Goal: Transaction & Acquisition: Purchase product/service

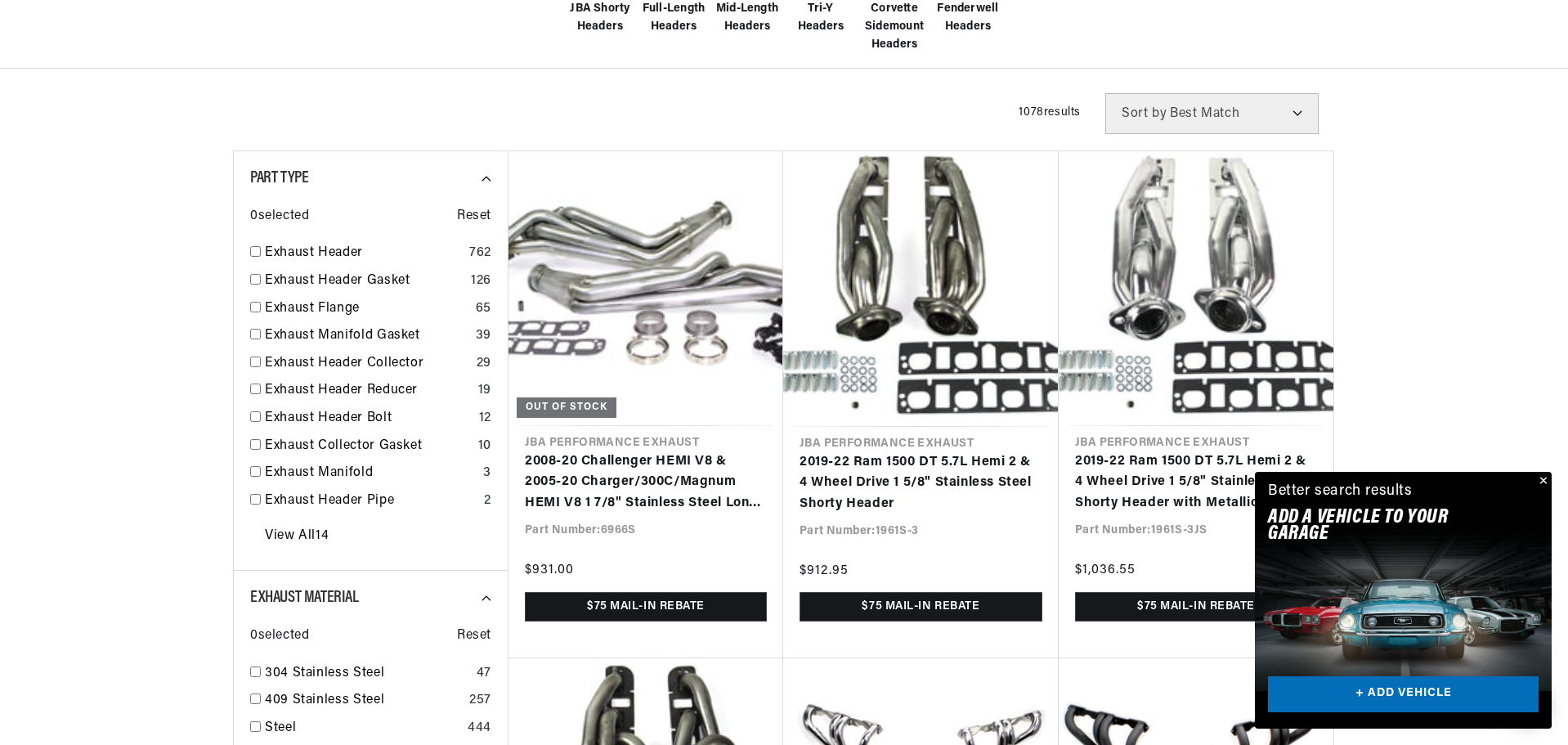
scroll to position [0, 1021]
click at [1545, 480] on button "Close" at bounding box center [1542, 481] width 20 height 20
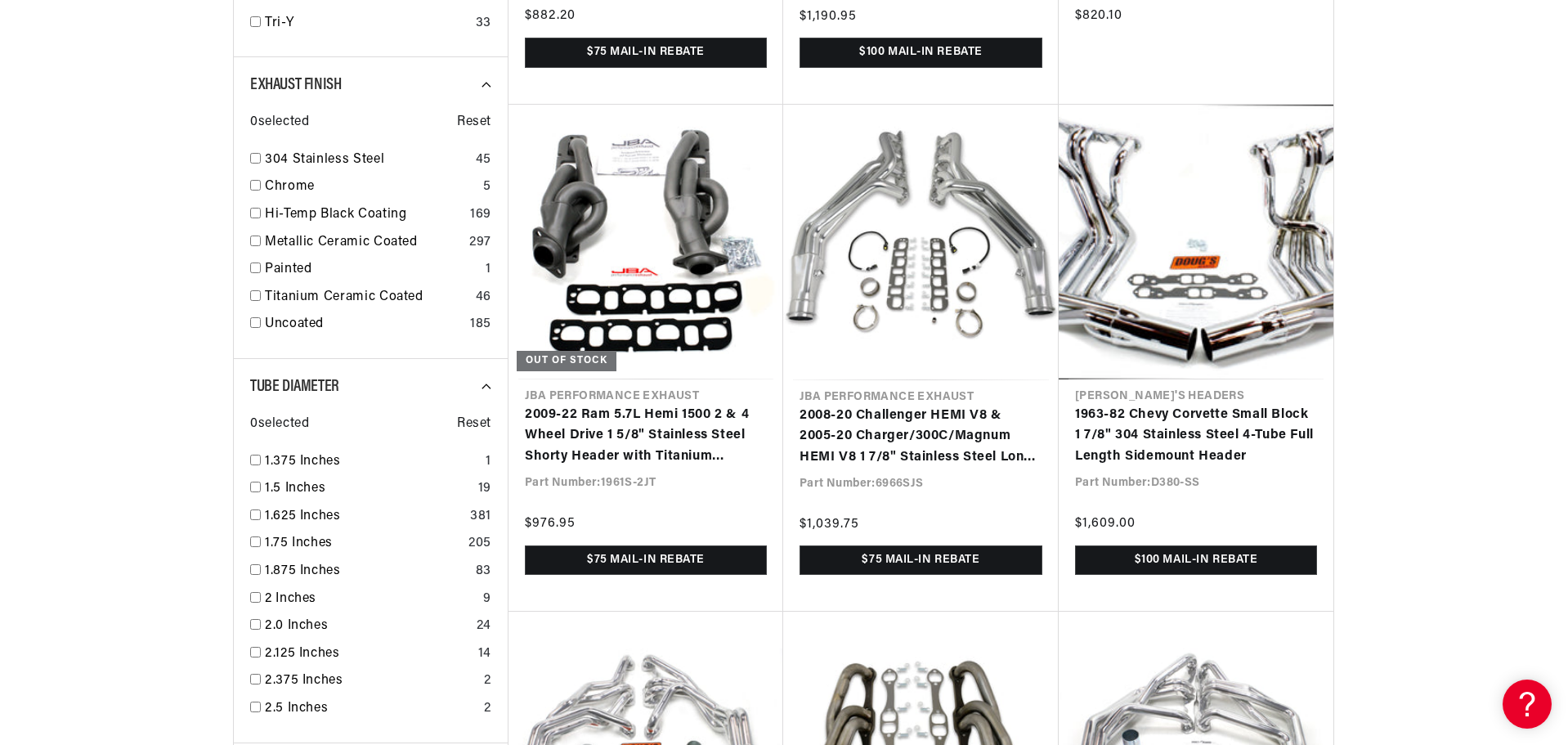
scroll to position [1553, 0]
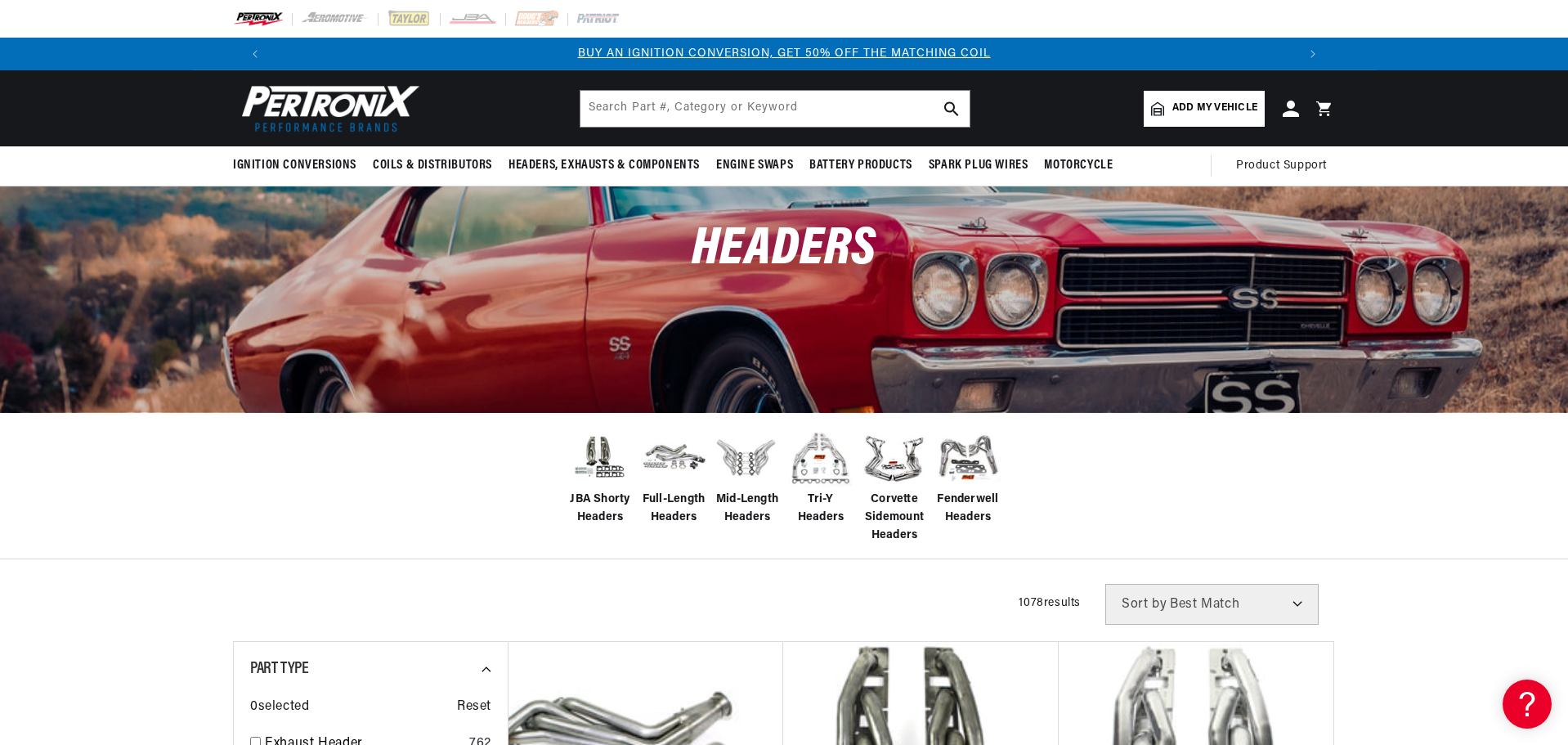
click at [1192, 111] on span "Add my vehicle" at bounding box center [1215, 108] width 85 height 16
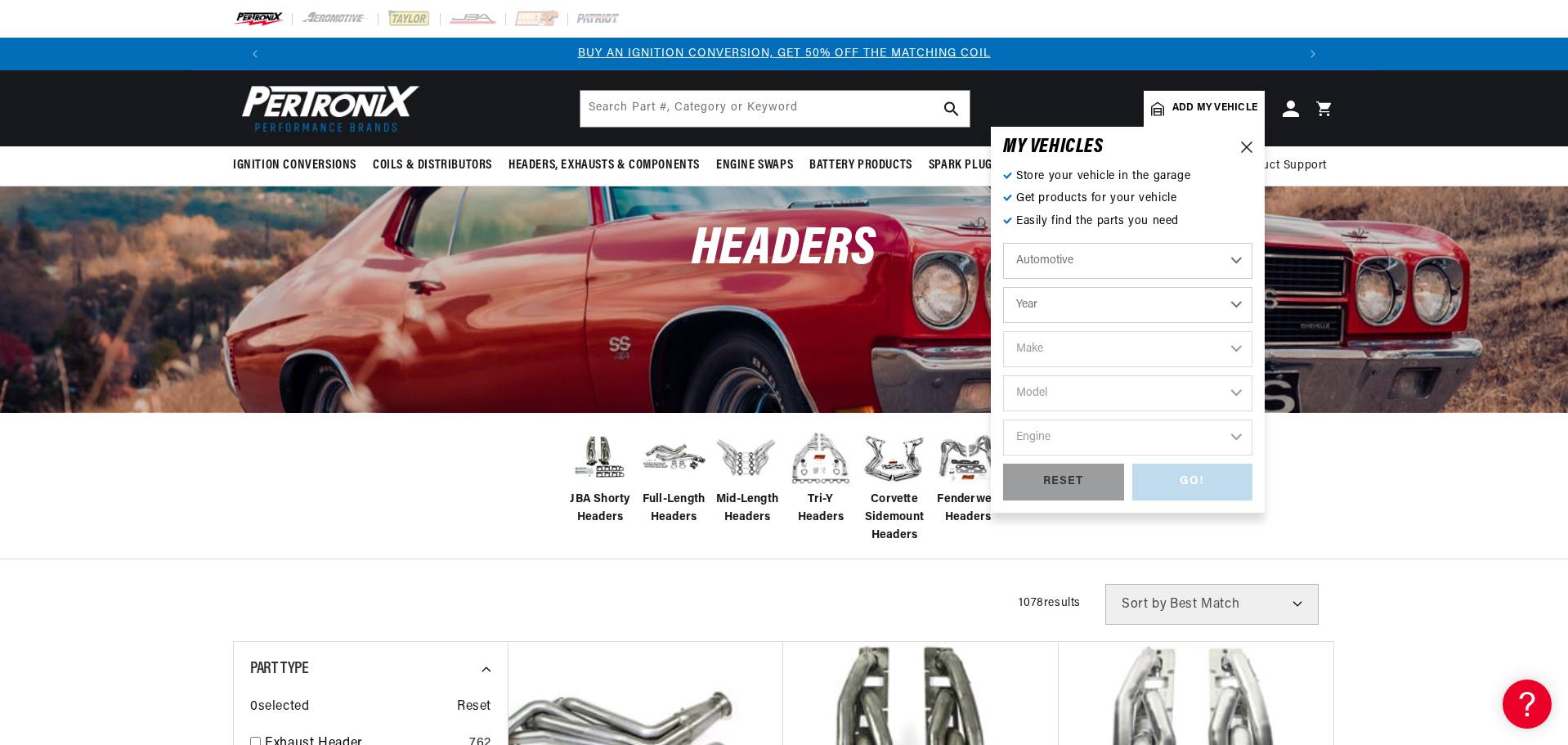
click at [1107, 299] on select "Year [DATE] 2021 2020 2019 2018 2017 2016 2015 2014 2013 2012 2011 2010 2009 20…" at bounding box center [1128, 305] width 249 height 36
select select "1967"
click at [1003, 287] on select "Year [DATE] 2021 2020 2019 2018 2017 2016 2015 2014 2013 2012 2011 2010 2009 20…" at bounding box center [1128, 305] width 249 height 36
select select "1967"
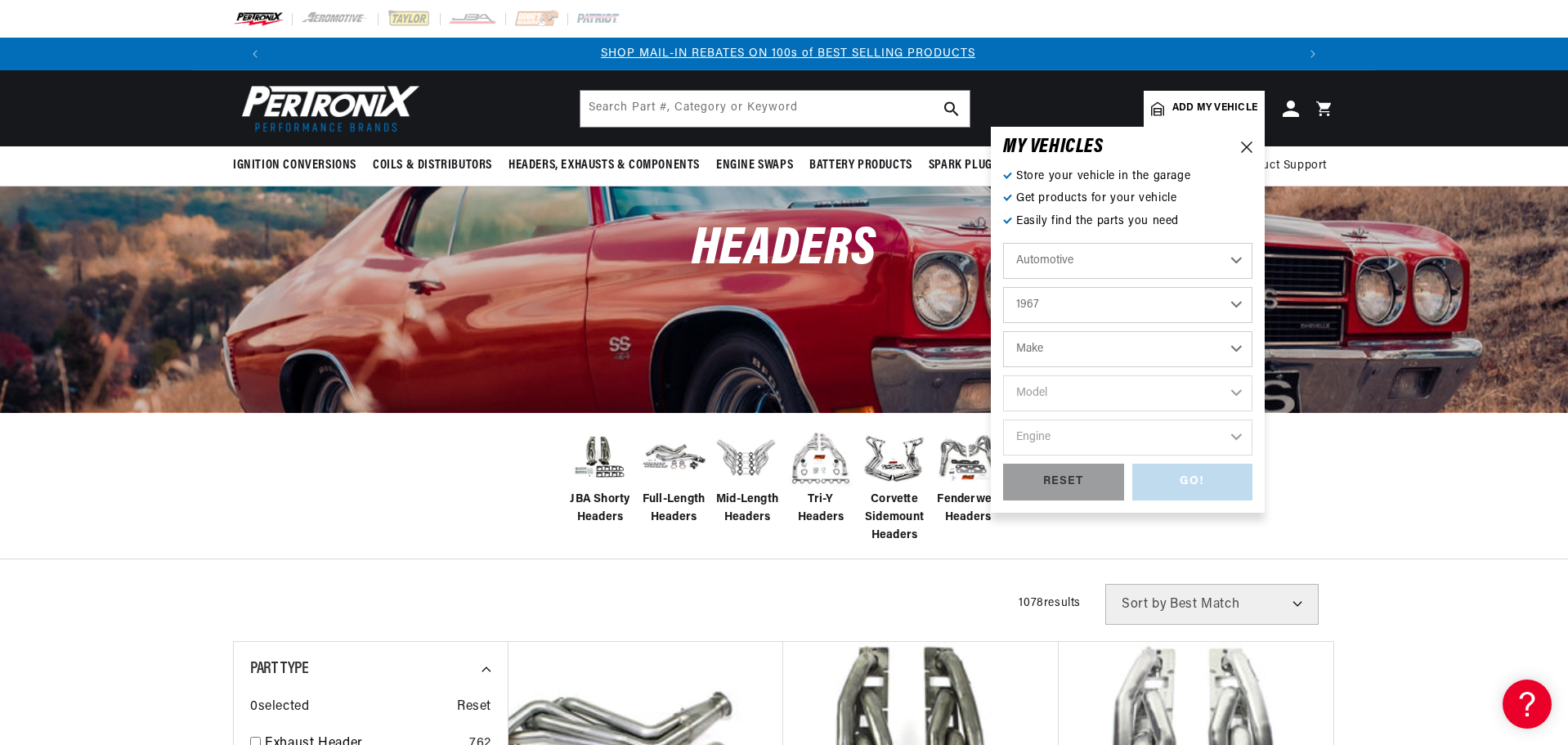
click at [1089, 354] on select "Make Alfa Romeo American Motors Aston [PERSON_NAME][GEOGRAPHIC_DATA] [PERSON_NA…" at bounding box center [1128, 350] width 249 height 36
select select "Chevrolet"
click at [1003, 331] on select "Make Alfa Romeo American Motors Aston [PERSON_NAME][GEOGRAPHIC_DATA] [PERSON_NA…" at bounding box center [1128, 350] width 249 height 36
select select "Chevrolet"
click at [1084, 390] on select "Model [GEOGRAPHIC_DATA] [GEOGRAPHIC_DATA] C10 Pickup C10 Suburban C20 Pickup C2…" at bounding box center [1128, 394] width 249 height 36
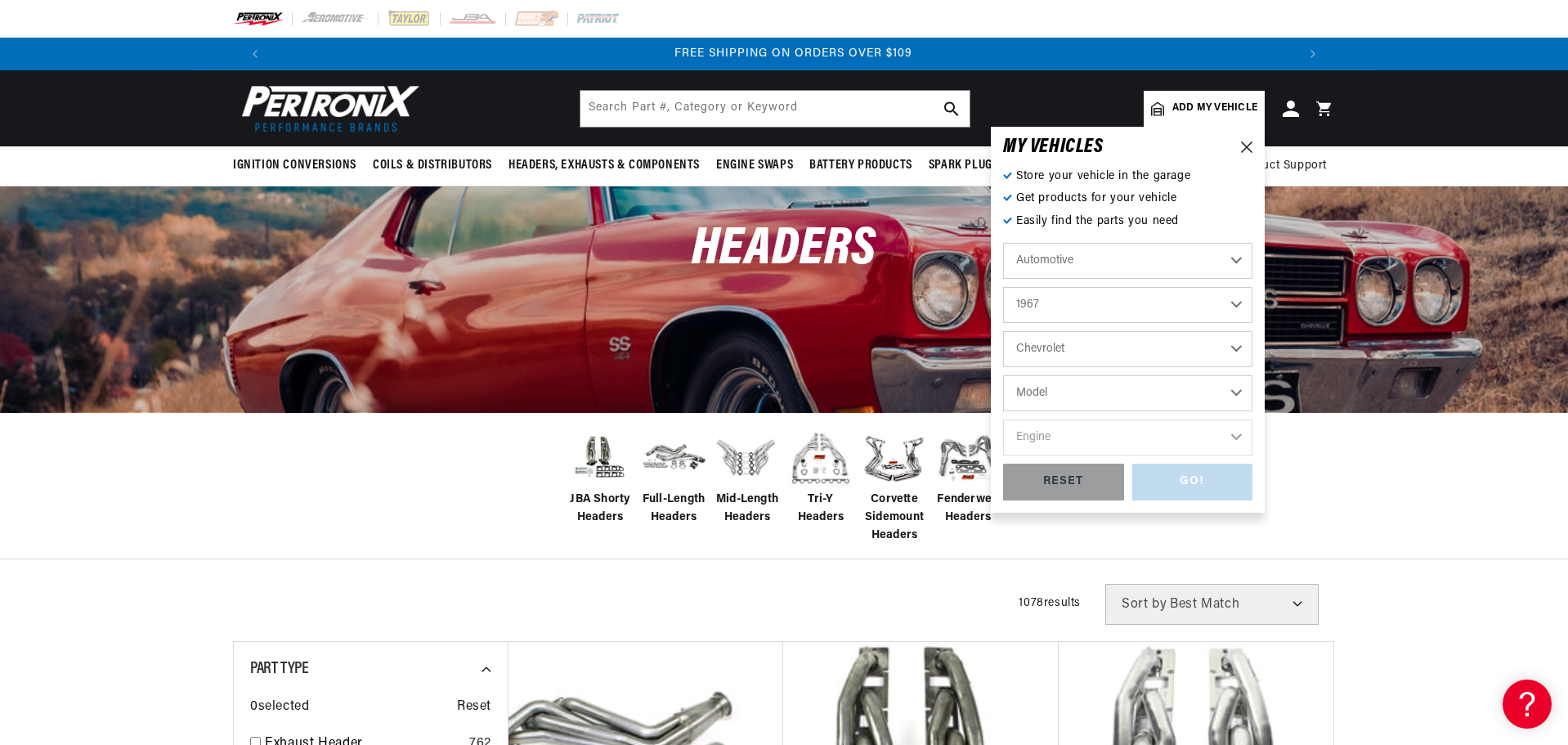
scroll to position [0, 2042]
select select "Camaro"
click at [1003, 376] on select "Model [GEOGRAPHIC_DATA] [GEOGRAPHIC_DATA] C10 Pickup C10 Suburban C20 Pickup C2…" at bounding box center [1128, 394] width 249 height 36
select select "Camaro"
click at [1096, 440] on select "Engine 6.6L 230cid / 3.8L 250cid / 4.1L 302cid / 4.9L 305cid / 5.0L 327cid / 5.…" at bounding box center [1128, 438] width 249 height 36
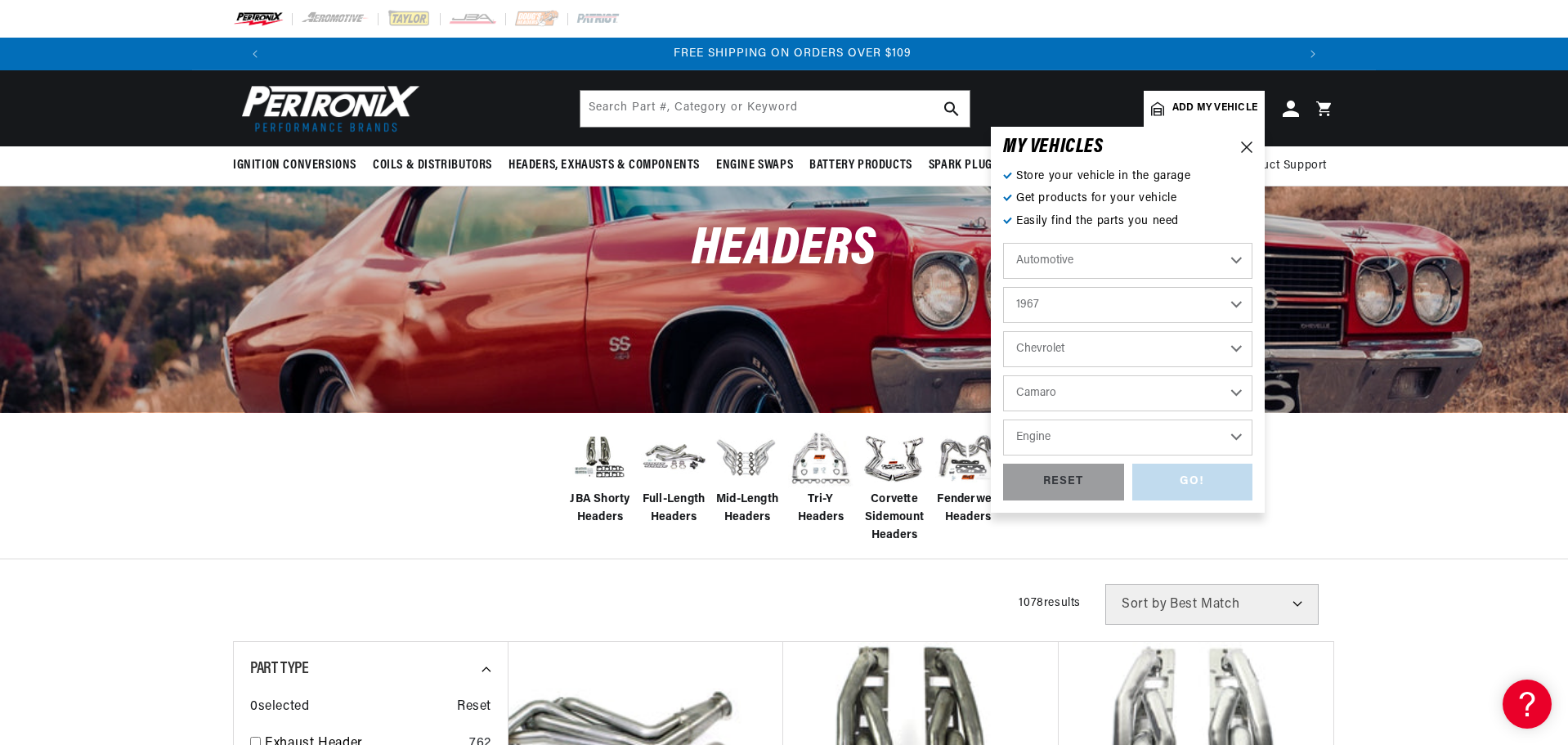
select select "350cid-5.7L"
click at [1003, 420] on select "Engine 6.6L 230cid / 3.8L 250cid / 4.1L 302cid / 4.9L 305cid / 5.0L 327cid / 5.…" at bounding box center [1128, 438] width 249 height 36
select select "350cid-5.7L"
click at [1192, 486] on div "GO!" at bounding box center [1193, 482] width 121 height 37
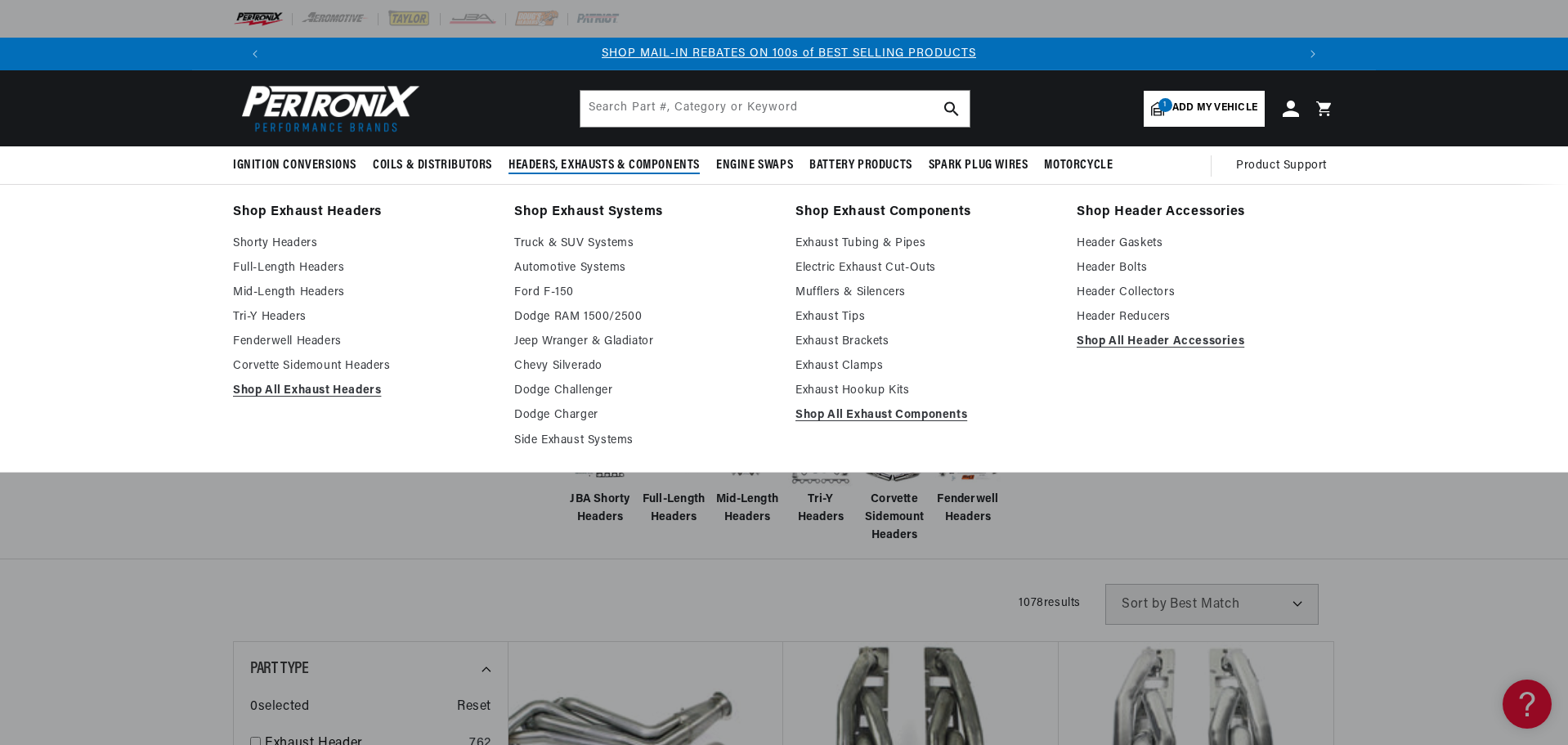
scroll to position [0, 1021]
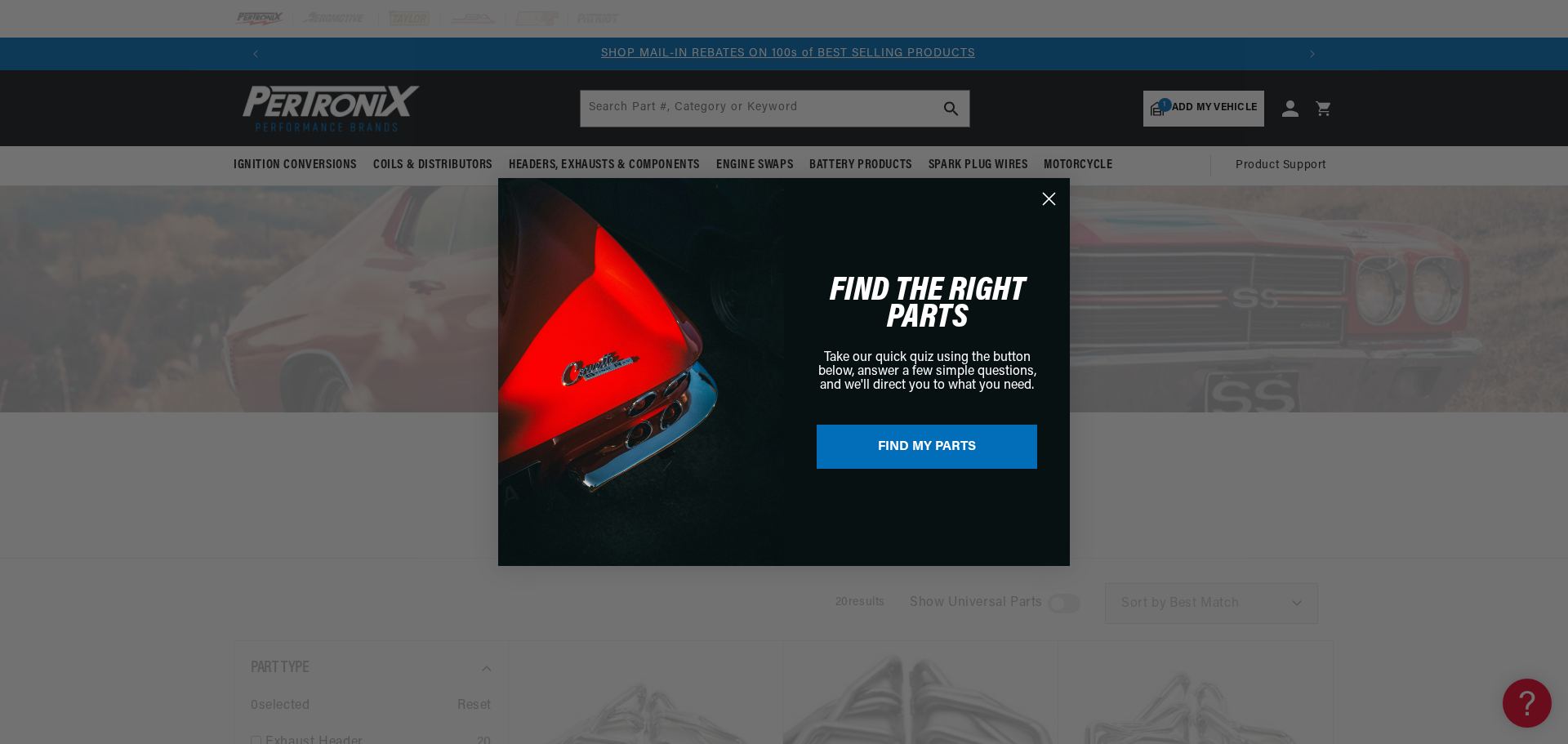
click at [1054, 200] on circle "Close dialog" at bounding box center [1049, 198] width 27 height 27
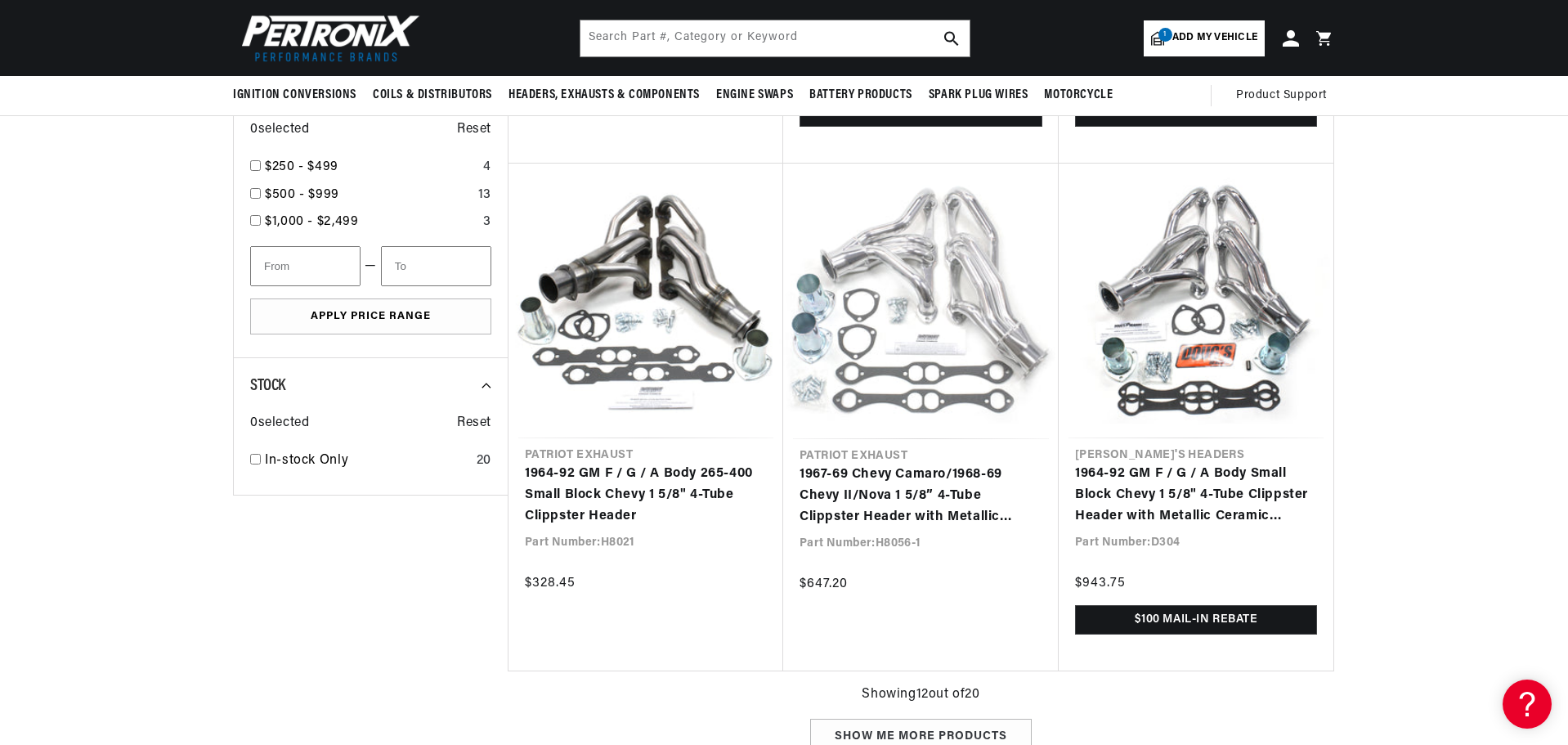
scroll to position [0, 201]
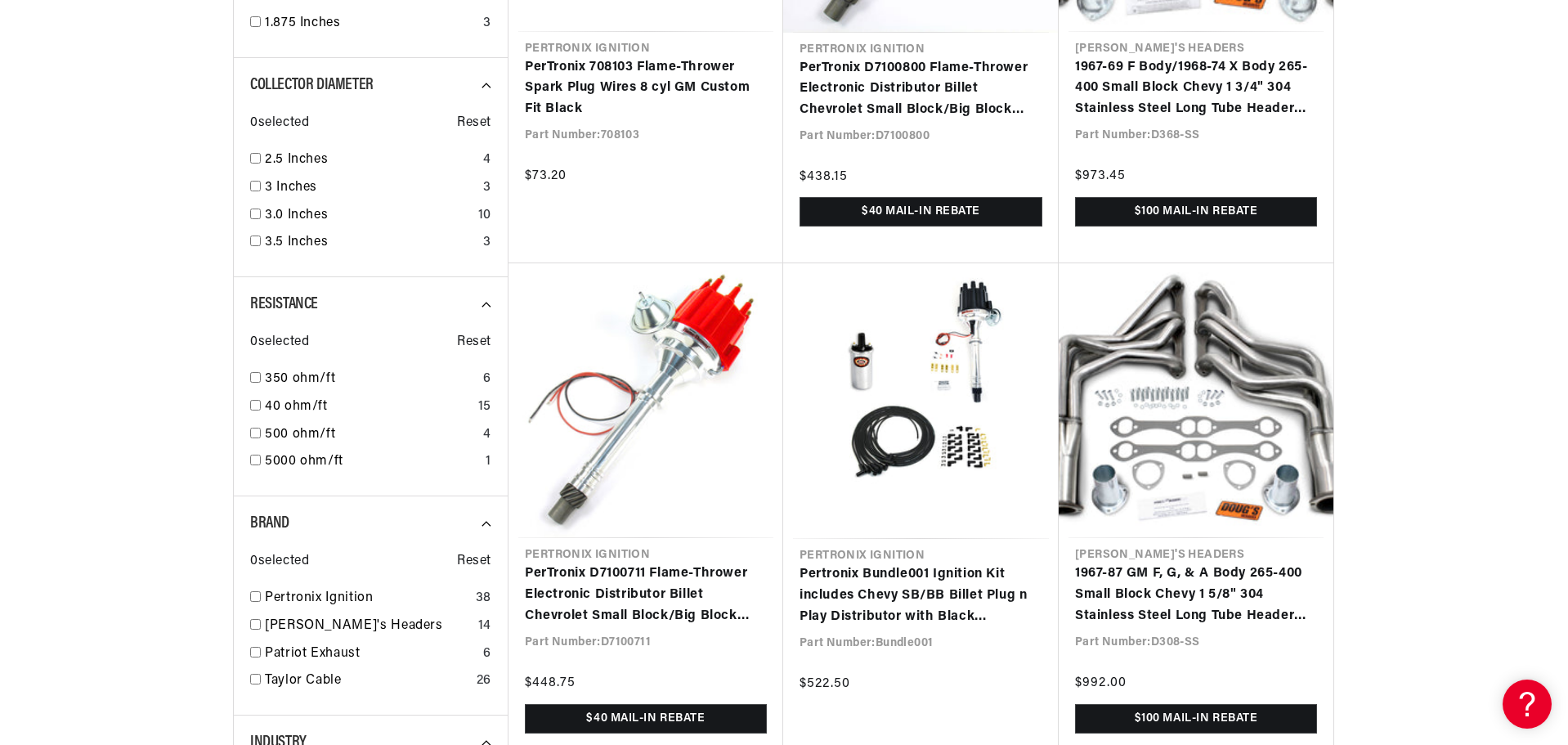
scroll to position [1635, 0]
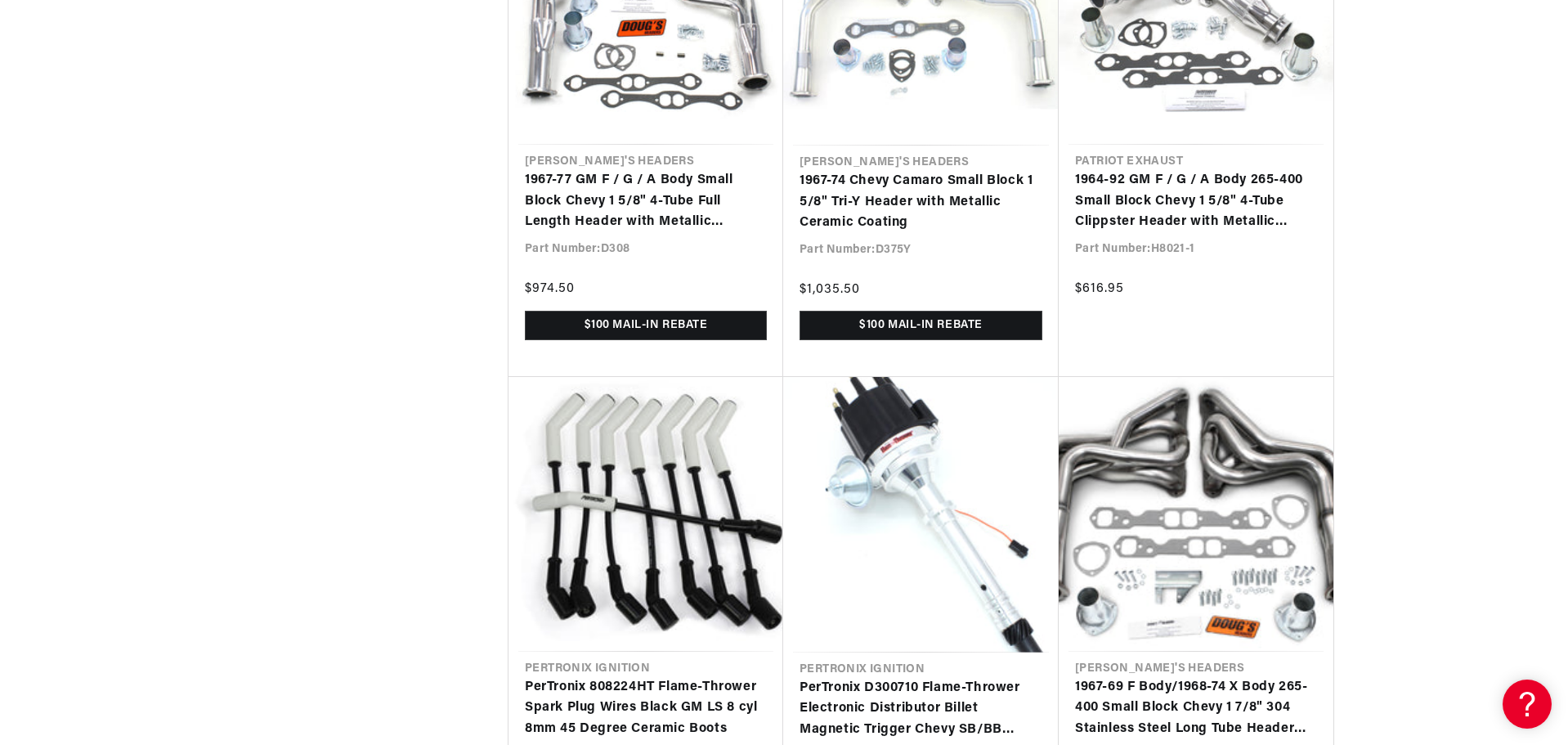
scroll to position [3516, 0]
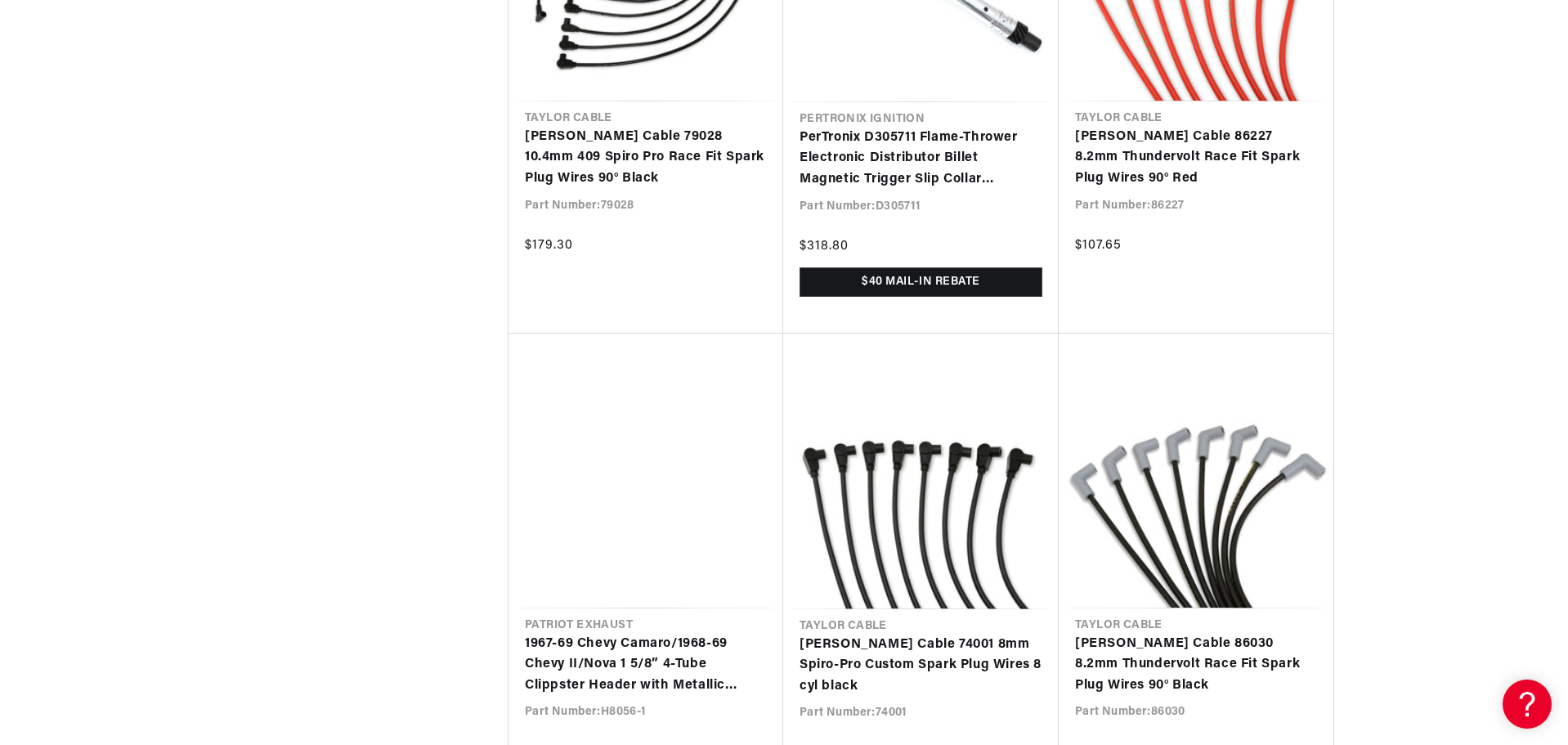
scroll to position [7603, 0]
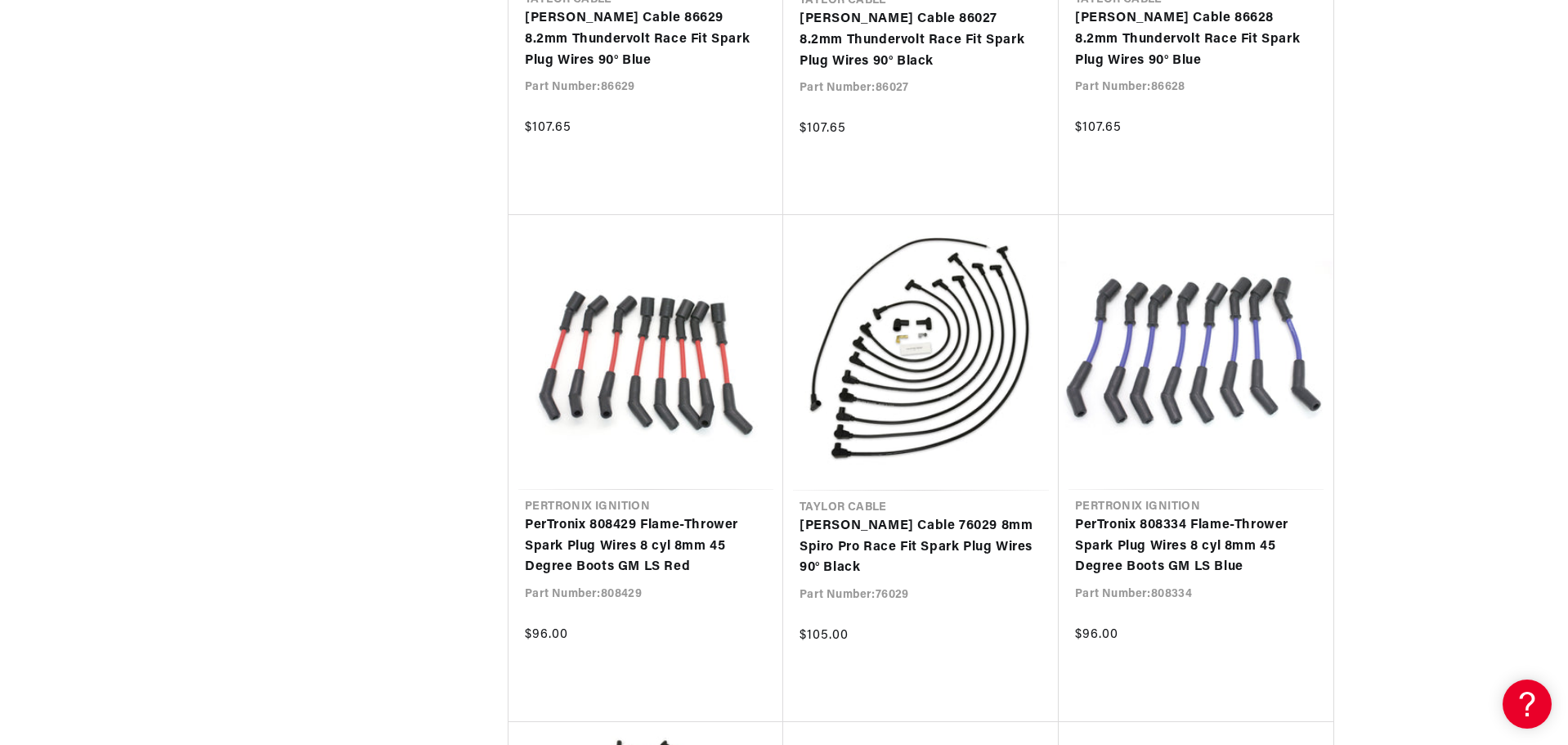
scroll to position [9473, 0]
